Goal: Communication & Community: Answer question/provide support

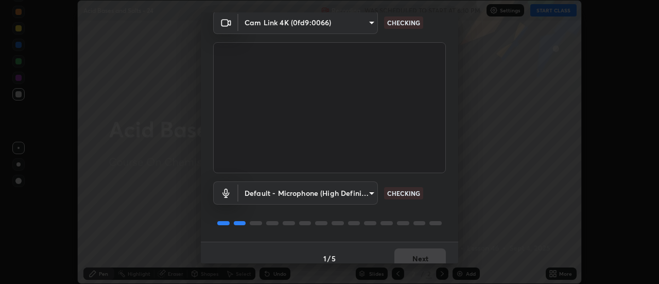
scroll to position [54, 0]
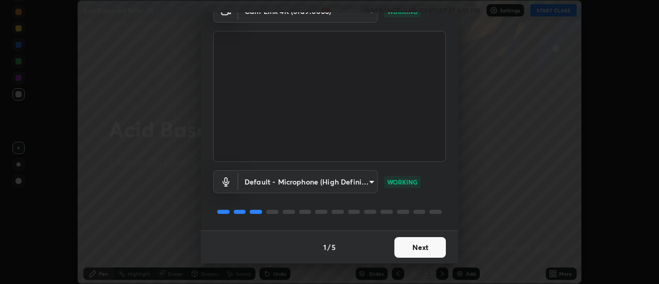
click at [423, 246] on button "Next" at bounding box center [421, 247] width 52 height 21
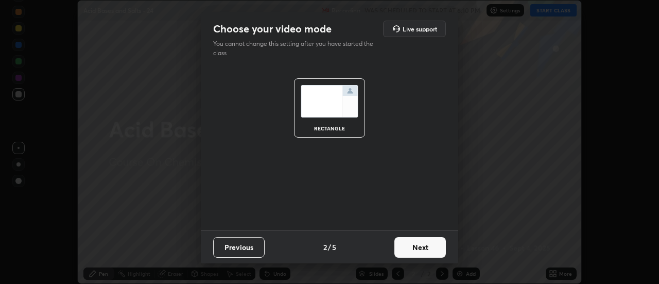
click at [426, 249] on button "Next" at bounding box center [421, 247] width 52 height 21
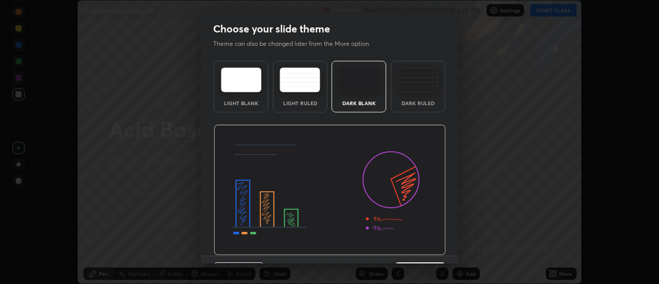
scroll to position [25, 0]
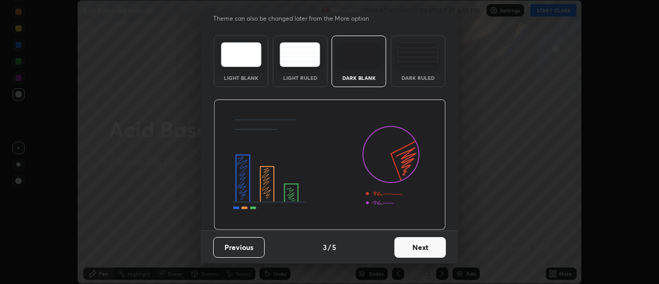
click at [417, 238] on button "Next" at bounding box center [421, 247] width 52 height 21
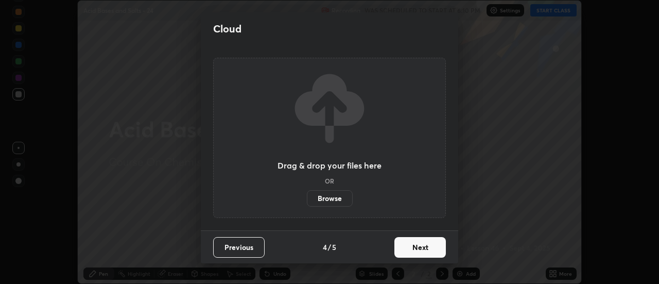
scroll to position [0, 0]
click at [417, 244] on button "Next" at bounding box center [421, 247] width 52 height 21
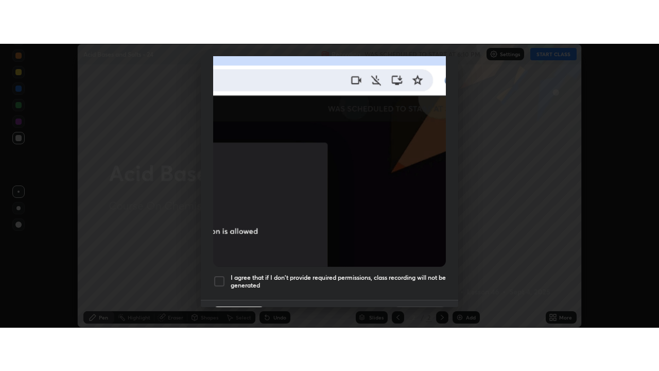
scroll to position [264, 0]
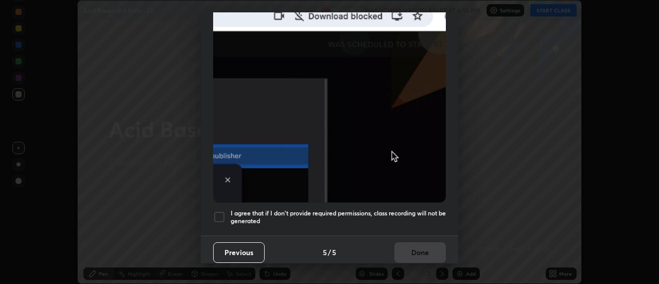
click at [223, 211] on div at bounding box center [219, 217] width 12 height 12
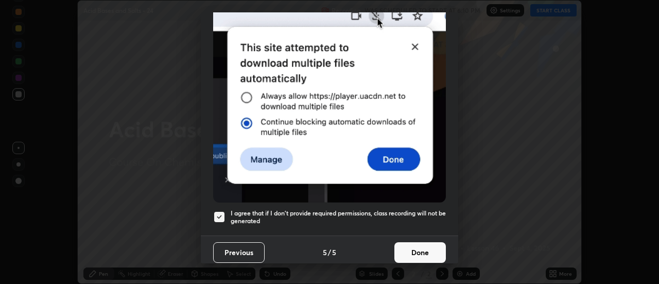
click at [406, 247] on button "Done" at bounding box center [421, 252] width 52 height 21
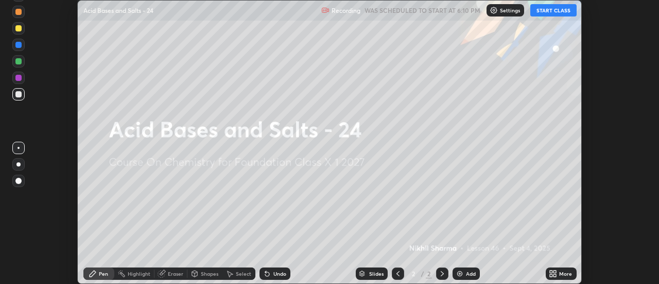
click at [544, 15] on button "START CLASS" at bounding box center [553, 10] width 46 height 12
click at [554, 272] on icon at bounding box center [555, 271] width 3 height 3
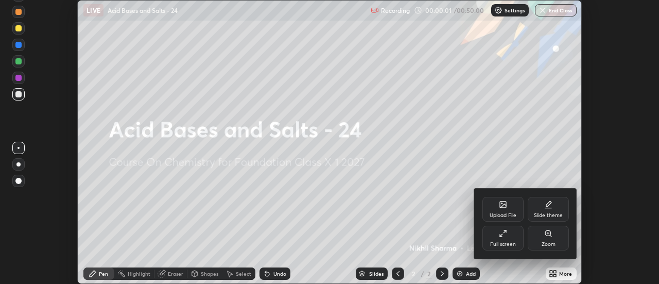
click at [518, 239] on div "Full screen" at bounding box center [503, 238] width 41 height 25
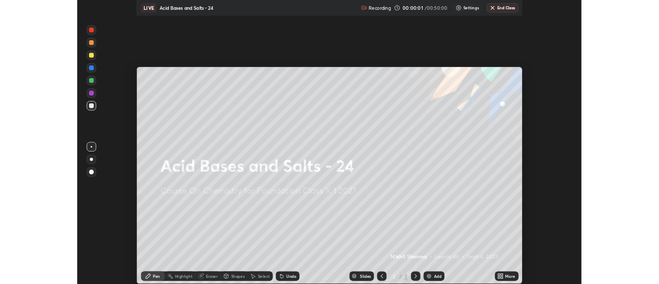
scroll to position [371, 659]
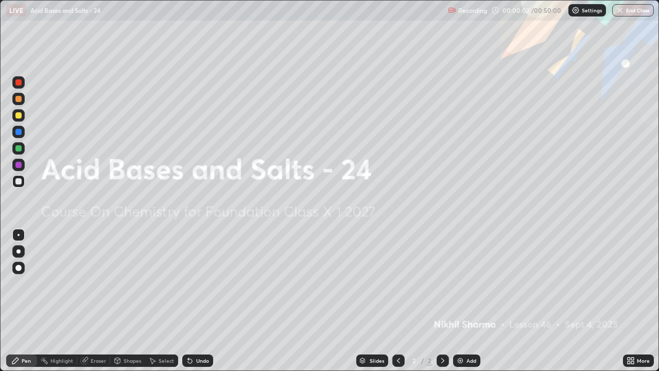
click at [469, 283] on div "Add" at bounding box center [472, 360] width 10 height 5
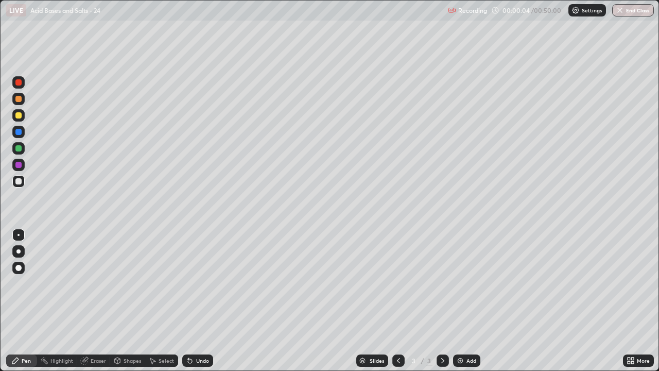
click at [22, 119] on div at bounding box center [18, 115] width 12 height 12
click at [22, 182] on div at bounding box center [18, 181] width 12 height 12
click at [24, 117] on div at bounding box center [18, 115] width 12 height 12
click at [19, 180] on div at bounding box center [18, 181] width 6 height 6
click at [23, 151] on div at bounding box center [18, 148] width 12 height 12
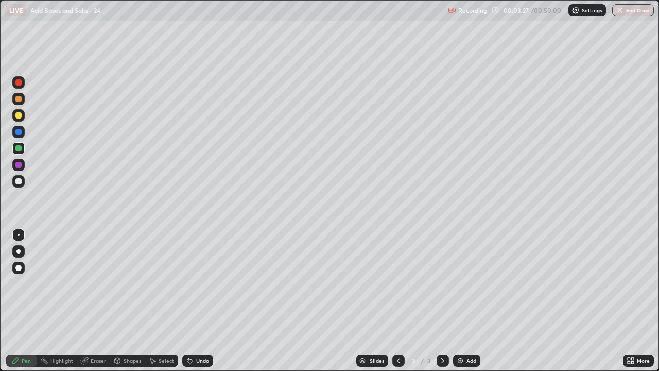
click at [130, 283] on div "Shapes" at bounding box center [133, 360] width 18 height 5
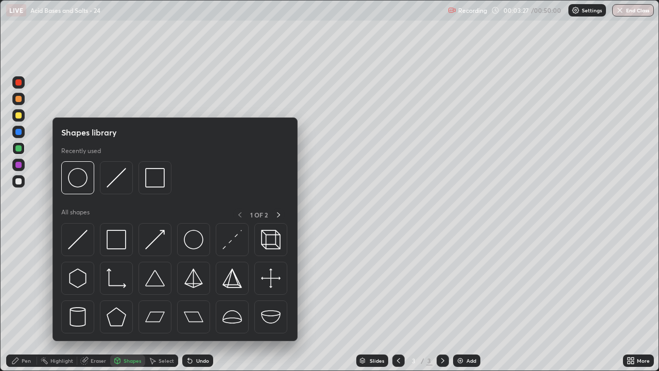
click at [103, 283] on div "Eraser" at bounding box center [98, 360] width 15 height 5
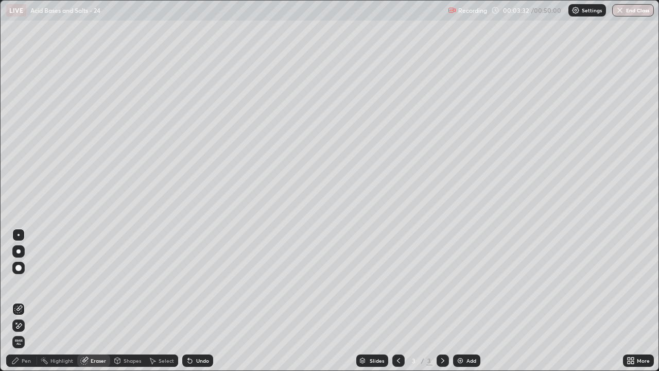
click at [28, 283] on div "Pen" at bounding box center [26, 360] width 9 height 5
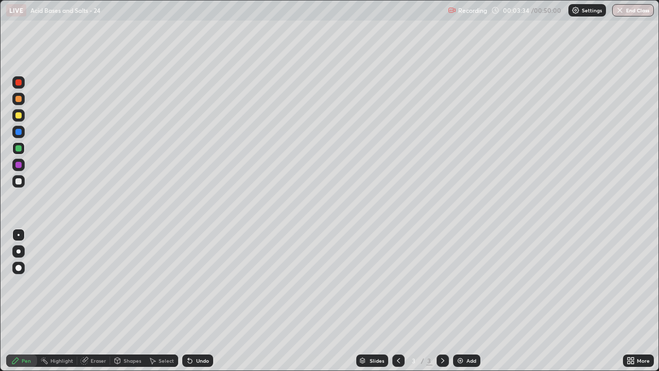
click at [24, 118] on div at bounding box center [18, 115] width 12 height 12
click at [24, 179] on div at bounding box center [18, 181] width 12 height 12
click at [470, 283] on div "Add" at bounding box center [472, 360] width 10 height 5
click at [19, 148] on div at bounding box center [18, 148] width 6 height 6
click at [204, 283] on div "Undo" at bounding box center [202, 360] width 13 height 5
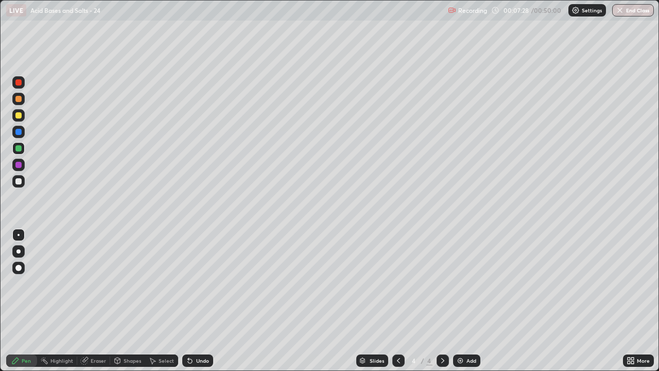
click at [202, 283] on div "Undo" at bounding box center [197, 360] width 31 height 12
click at [21, 183] on div at bounding box center [18, 181] width 6 height 6
click at [20, 117] on div at bounding box center [18, 115] width 6 height 6
click at [96, 283] on div "Eraser" at bounding box center [98, 360] width 15 height 5
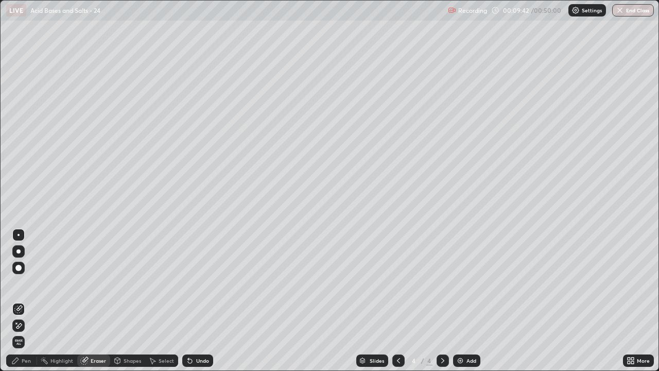
click at [29, 283] on div "Pen" at bounding box center [26, 360] width 9 height 5
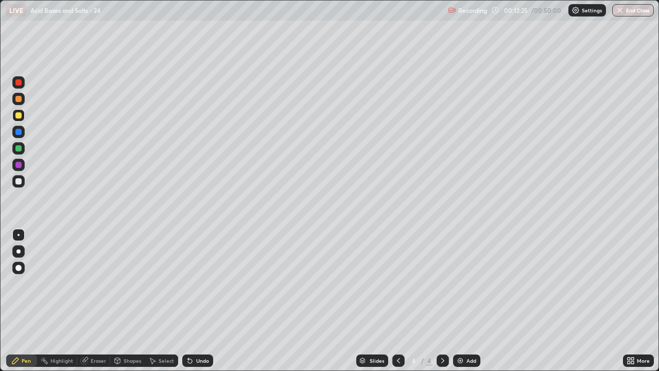
click at [475, 283] on div "Add" at bounding box center [466, 360] width 27 height 12
click at [22, 152] on div at bounding box center [18, 148] width 12 height 12
click at [21, 180] on div at bounding box center [18, 181] width 6 height 6
click at [208, 283] on div "Undo" at bounding box center [202, 360] width 13 height 5
click at [206, 283] on div "Undo" at bounding box center [197, 360] width 31 height 12
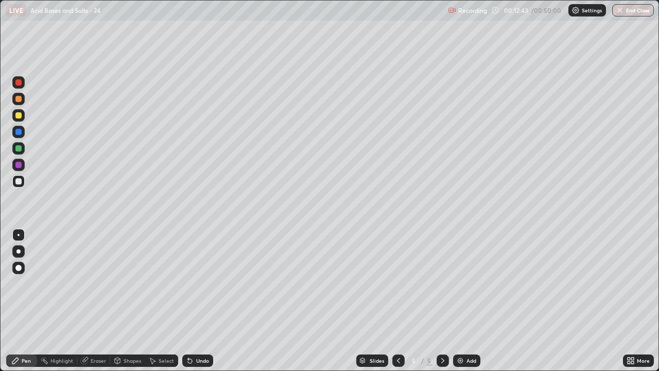
click at [203, 283] on div "Undo" at bounding box center [197, 360] width 31 height 12
click at [24, 149] on div at bounding box center [18, 148] width 12 height 12
click at [19, 115] on div at bounding box center [18, 115] width 6 height 6
click at [469, 283] on div "Add" at bounding box center [466, 360] width 27 height 12
click at [398, 283] on div at bounding box center [398, 360] width 12 height 12
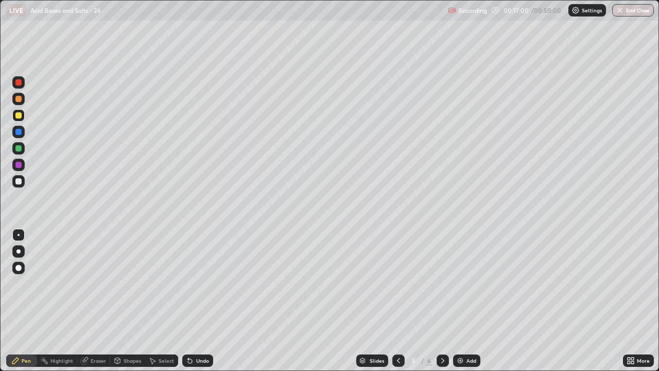
click at [442, 283] on icon at bounding box center [443, 360] width 8 height 8
click at [23, 179] on div at bounding box center [18, 181] width 12 height 12
click at [21, 150] on div at bounding box center [18, 148] width 12 height 12
click at [23, 120] on div at bounding box center [18, 115] width 12 height 12
click at [21, 181] on div at bounding box center [18, 181] width 6 height 6
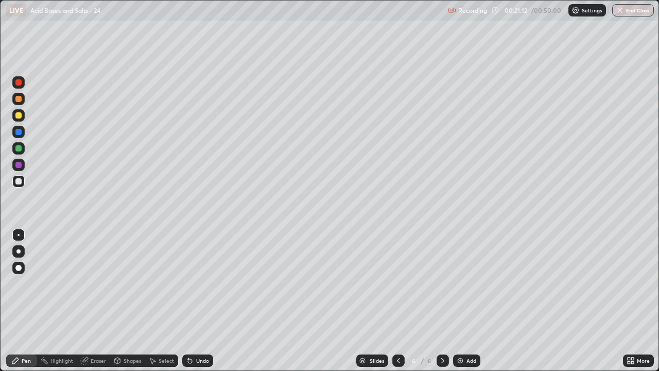
click at [23, 117] on div at bounding box center [18, 115] width 12 height 12
click at [19, 180] on div at bounding box center [18, 181] width 6 height 6
click at [470, 283] on div "Add" at bounding box center [466, 360] width 27 height 12
click at [398, 283] on div at bounding box center [398, 360] width 12 height 12
click at [446, 283] on div at bounding box center [443, 360] width 12 height 12
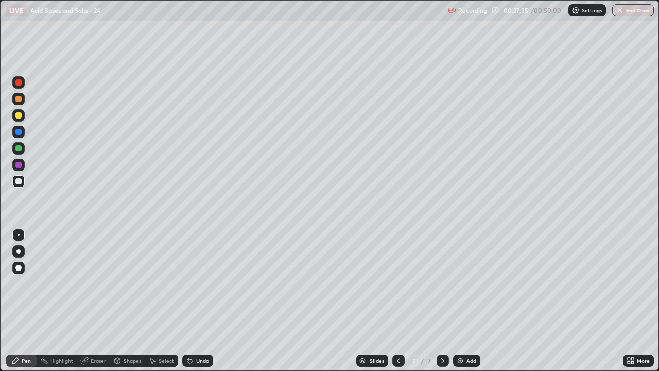
click at [474, 283] on div "Add" at bounding box center [472, 360] width 10 height 5
click at [19, 116] on div at bounding box center [18, 115] width 6 height 6
click at [24, 183] on div at bounding box center [18, 181] width 12 height 12
click at [204, 283] on div "Undo" at bounding box center [202, 360] width 13 height 5
click at [205, 283] on div "Undo" at bounding box center [202, 360] width 13 height 5
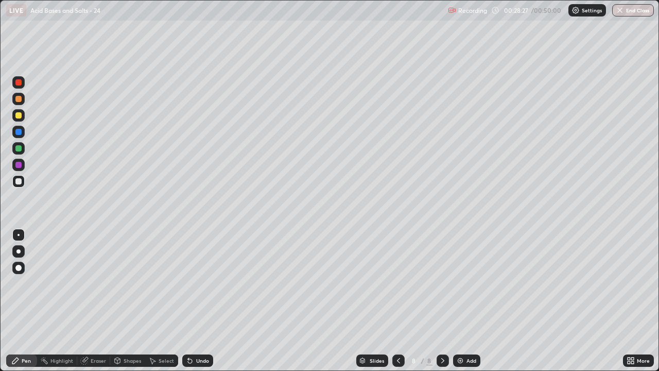
click at [206, 283] on div "Undo" at bounding box center [202, 360] width 13 height 5
click at [22, 116] on div at bounding box center [18, 115] width 12 height 12
click at [19, 132] on div at bounding box center [18, 132] width 6 height 6
click at [100, 283] on div "Eraser" at bounding box center [98, 360] width 15 height 5
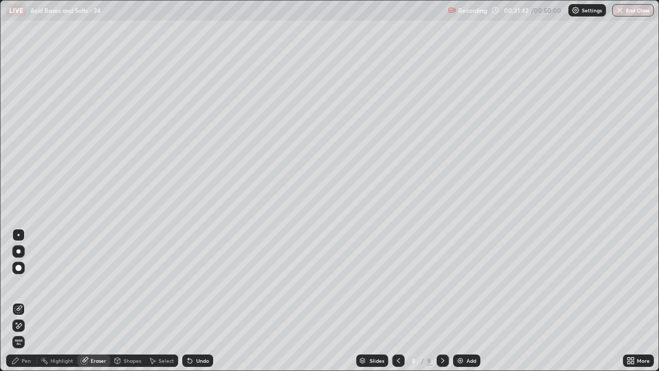
click at [27, 283] on div "Pen" at bounding box center [26, 360] width 9 height 5
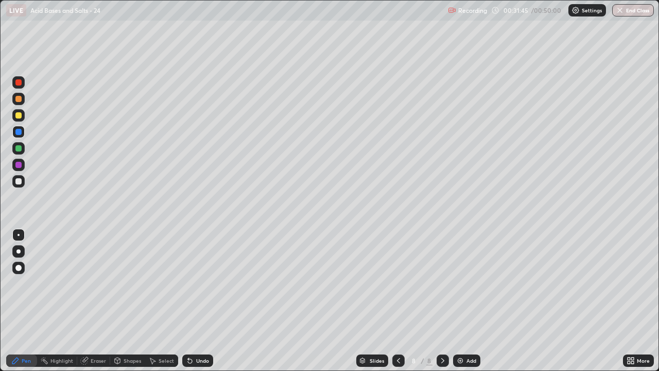
click at [20, 183] on div at bounding box center [18, 181] width 6 height 6
click at [465, 283] on div "Add" at bounding box center [466, 360] width 27 height 12
click at [23, 120] on div at bounding box center [18, 115] width 12 height 12
click at [23, 180] on div at bounding box center [18, 181] width 12 height 12
click at [23, 134] on div at bounding box center [18, 132] width 12 height 12
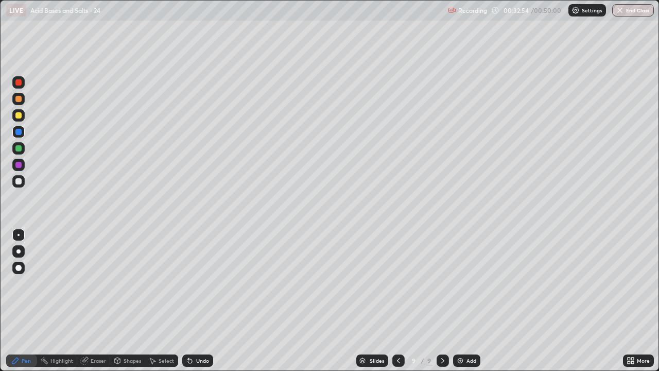
click at [20, 183] on div at bounding box center [18, 181] width 6 height 6
click at [397, 283] on icon at bounding box center [398, 360] width 3 height 5
click at [398, 283] on icon at bounding box center [399, 360] width 8 height 8
click at [399, 283] on icon at bounding box center [399, 360] width 8 height 8
click at [398, 283] on icon at bounding box center [399, 360] width 8 height 8
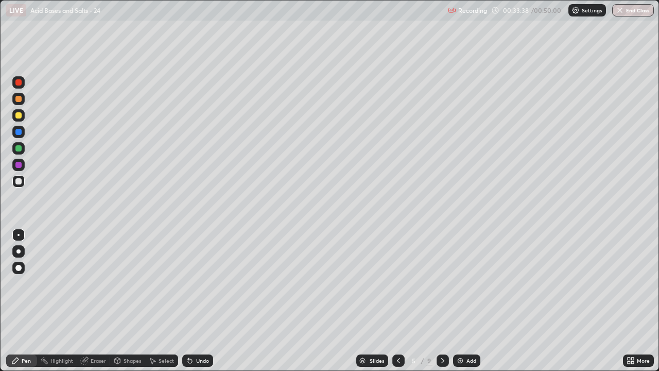
click at [398, 283] on icon at bounding box center [399, 360] width 8 height 8
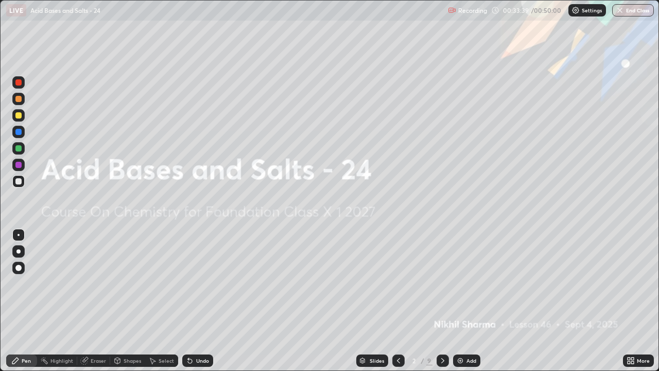
click at [398, 283] on icon at bounding box center [399, 360] width 8 height 8
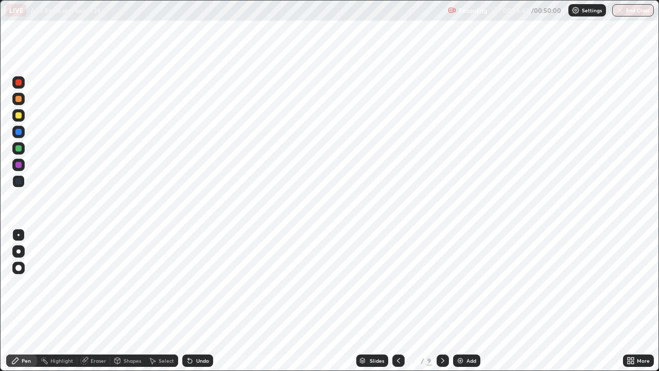
click at [442, 283] on icon at bounding box center [443, 360] width 8 height 8
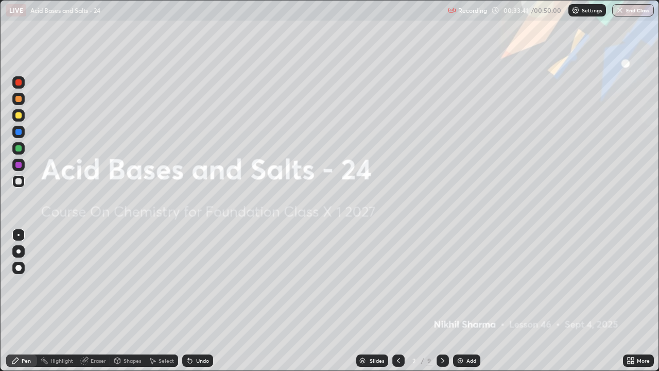
click at [442, 283] on icon at bounding box center [443, 360] width 8 height 8
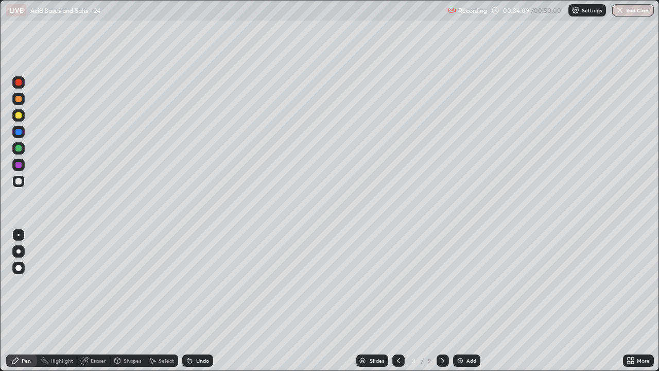
click at [446, 283] on div at bounding box center [443, 360] width 12 height 12
click at [447, 283] on div at bounding box center [443, 360] width 12 height 12
click at [442, 283] on icon at bounding box center [443, 360] width 8 height 8
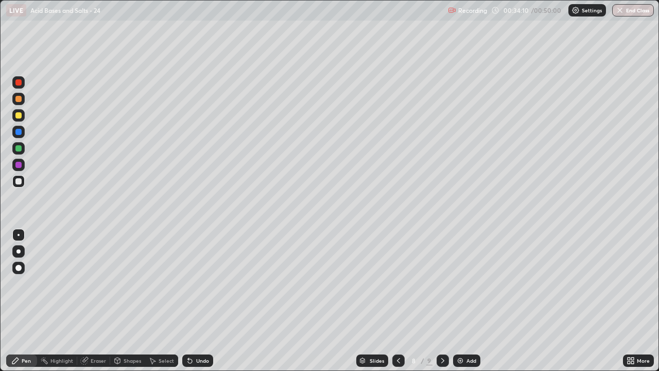
click at [442, 283] on icon at bounding box center [443, 360] width 8 height 8
click at [24, 134] on div at bounding box center [18, 132] width 12 height 12
click at [21, 182] on div at bounding box center [18, 181] width 6 height 6
click at [24, 152] on div at bounding box center [18, 148] width 12 height 12
click at [19, 182] on div at bounding box center [18, 181] width 6 height 6
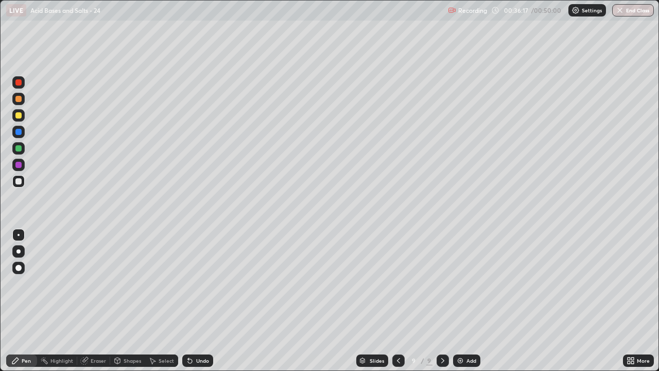
click at [23, 147] on div at bounding box center [18, 148] width 12 height 12
click at [23, 183] on div at bounding box center [18, 181] width 12 height 12
click at [21, 151] on div at bounding box center [18, 148] width 12 height 12
click at [470, 283] on div "Add" at bounding box center [466, 360] width 27 height 12
click at [19, 181] on div at bounding box center [18, 181] width 6 height 6
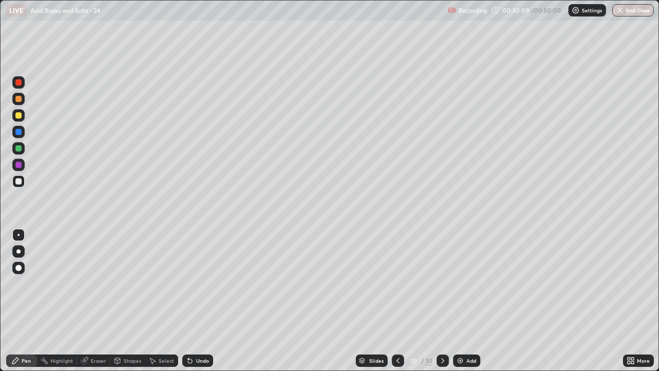
click at [21, 148] on div at bounding box center [18, 148] width 6 height 6
click at [20, 119] on div at bounding box center [18, 115] width 12 height 12
click at [24, 181] on div at bounding box center [18, 181] width 12 height 12
click at [99, 283] on div "Eraser" at bounding box center [98, 360] width 15 height 5
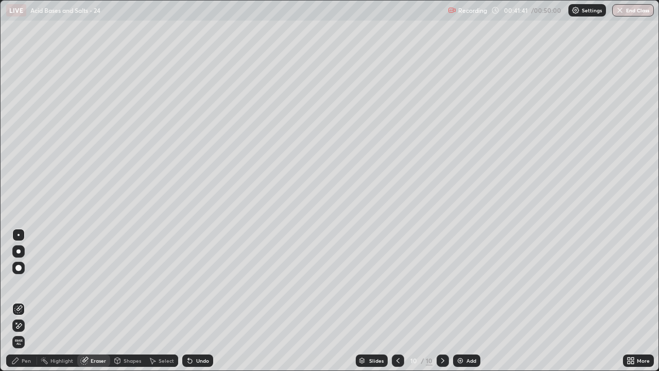
click at [32, 283] on div "Pen" at bounding box center [21, 360] width 31 height 12
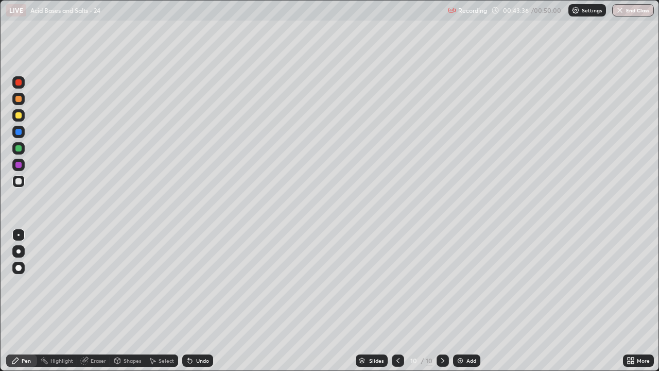
click at [467, 283] on div "Add" at bounding box center [472, 360] width 10 height 5
click at [24, 119] on div at bounding box center [18, 115] width 12 height 12
click at [200, 283] on div "Undo" at bounding box center [202, 360] width 13 height 5
click at [204, 283] on div "Undo" at bounding box center [197, 360] width 31 height 12
click at [19, 181] on div at bounding box center [18, 181] width 6 height 6
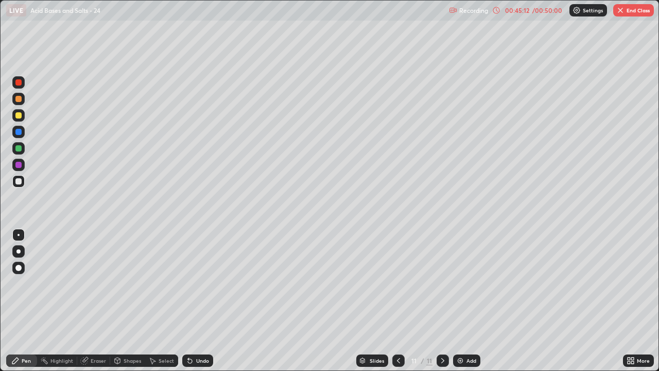
click at [19, 115] on div at bounding box center [18, 115] width 6 height 6
click at [19, 181] on div at bounding box center [18, 181] width 6 height 6
click at [207, 283] on div "Undo" at bounding box center [202, 360] width 13 height 5
click at [204, 283] on div "Undo" at bounding box center [202, 360] width 13 height 5
click at [207, 283] on div "Undo" at bounding box center [197, 360] width 31 height 12
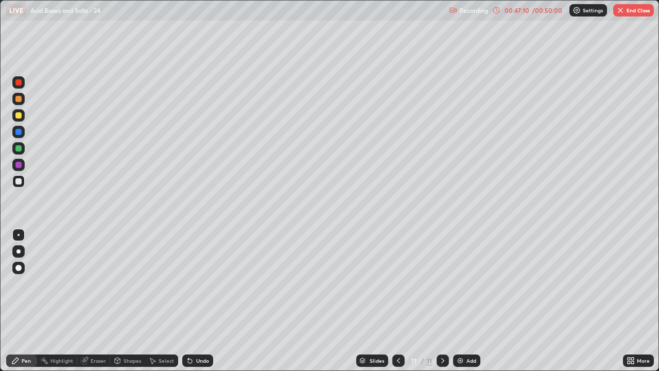
click at [21, 114] on div at bounding box center [18, 115] width 6 height 6
click at [619, 15] on button "End Class" at bounding box center [633, 10] width 41 height 12
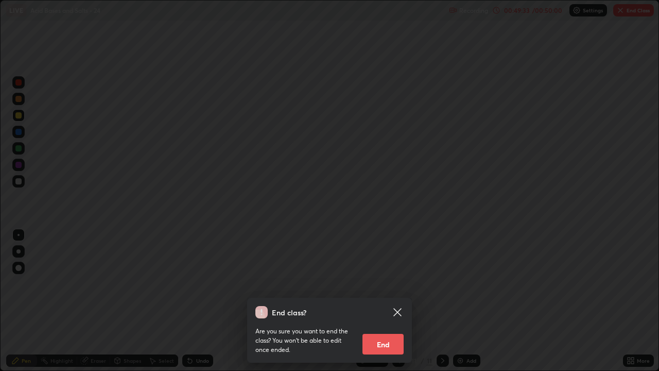
click at [380, 283] on button "End" at bounding box center [383, 344] width 41 height 21
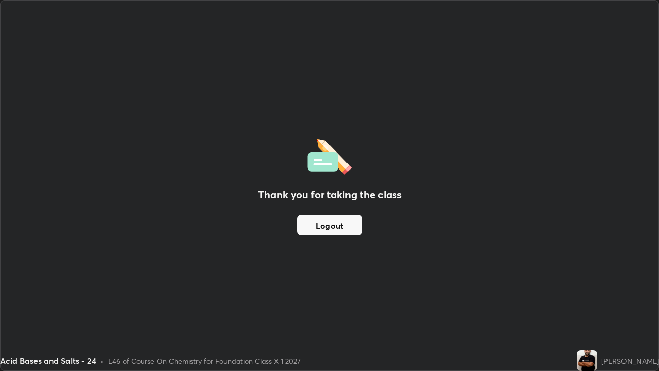
click at [437, 108] on div "Thank you for taking the class Logout" at bounding box center [330, 186] width 658 height 370
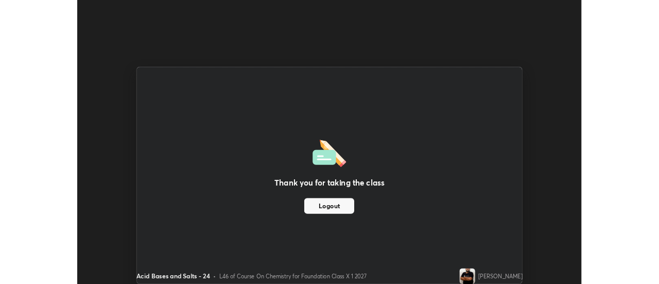
scroll to position [51218, 50842]
